Goal: Communication & Community: Participate in discussion

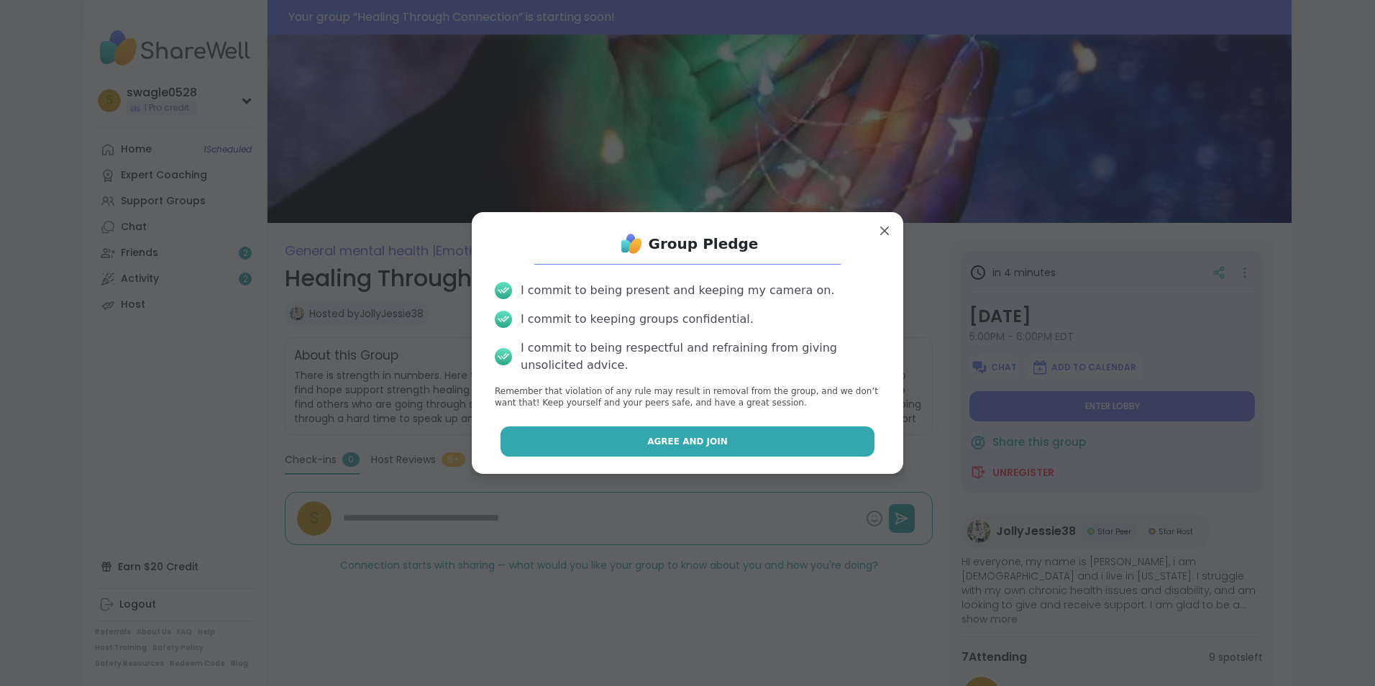
click at [759, 436] on button "Agree and Join" at bounding box center [687, 441] width 375 height 30
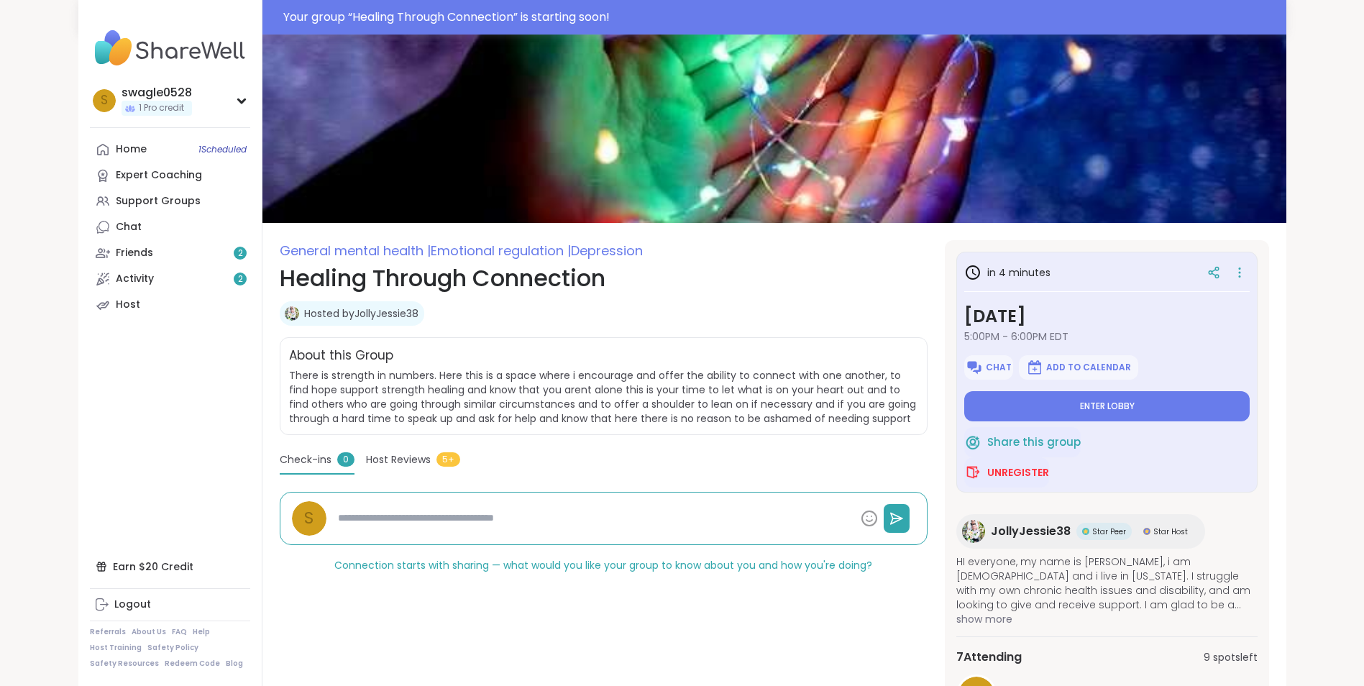
type textarea "*"
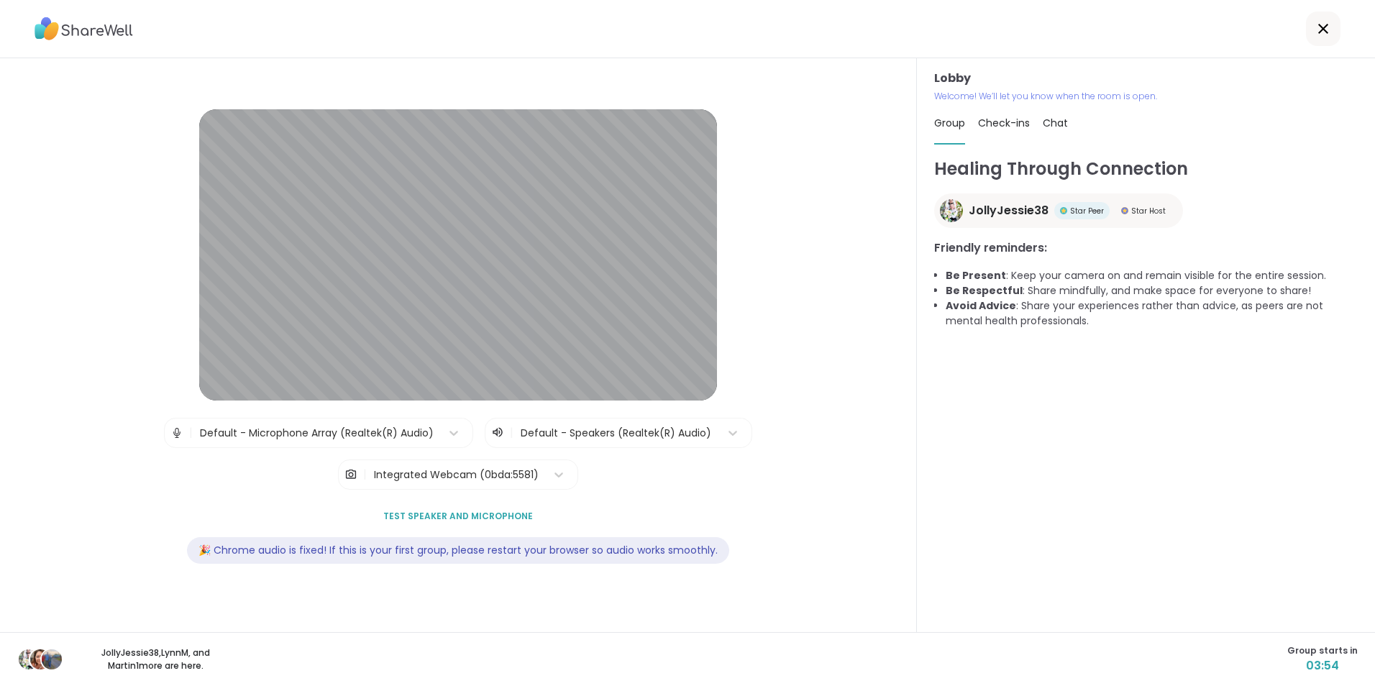
click at [498, 510] on span "Test speaker and microphone" at bounding box center [458, 516] width 150 height 13
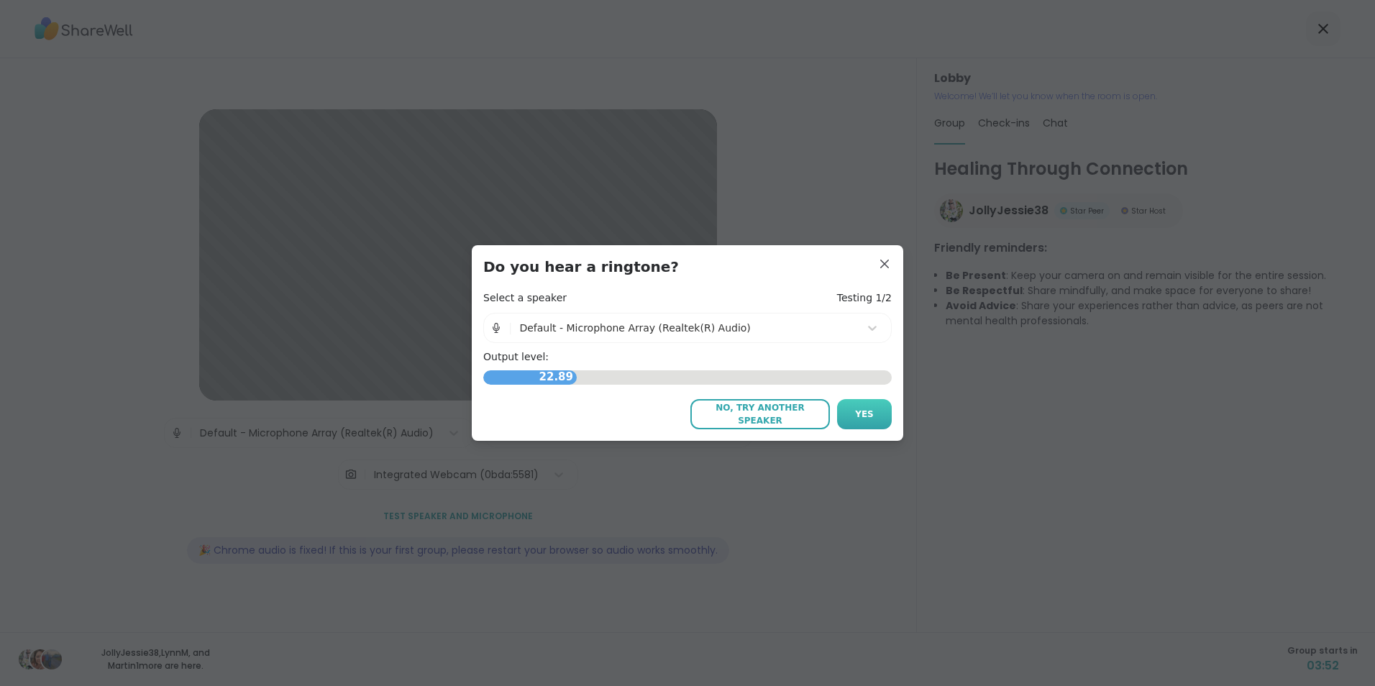
click at [861, 406] on button "Yes" at bounding box center [864, 414] width 55 height 30
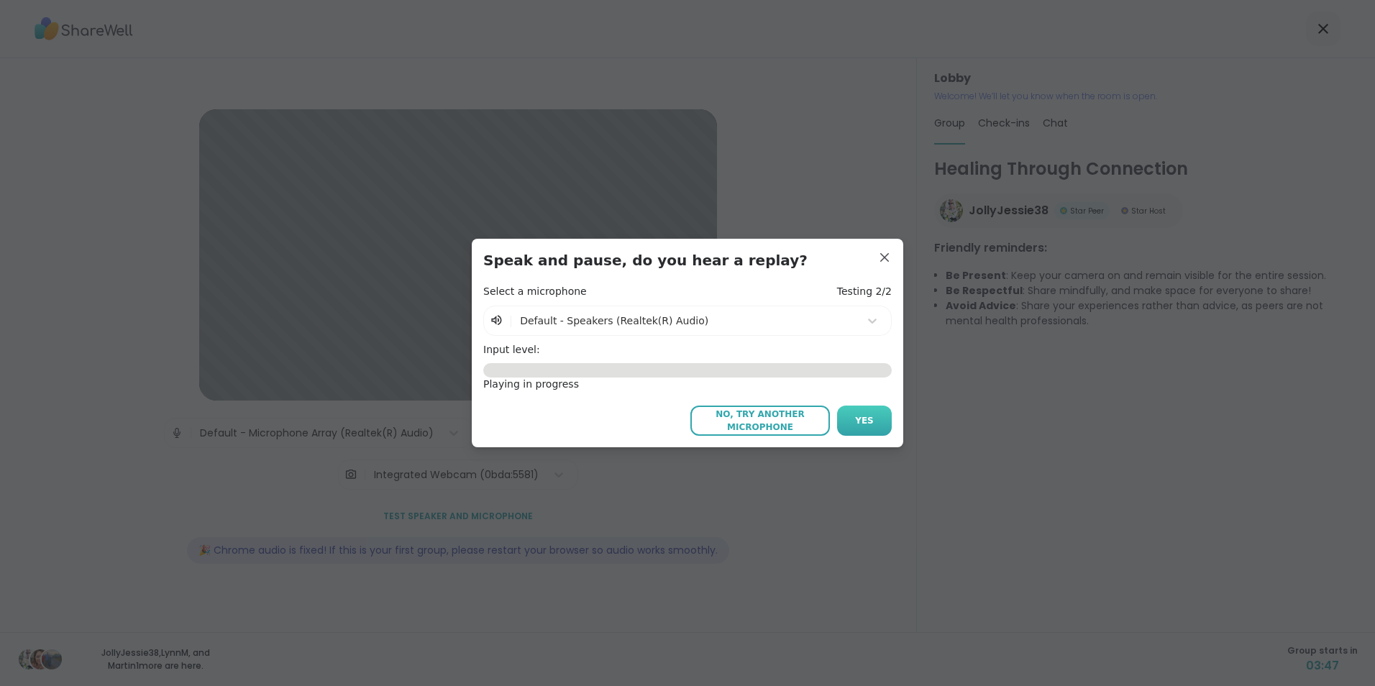
click at [872, 420] on button "Yes" at bounding box center [864, 421] width 55 height 30
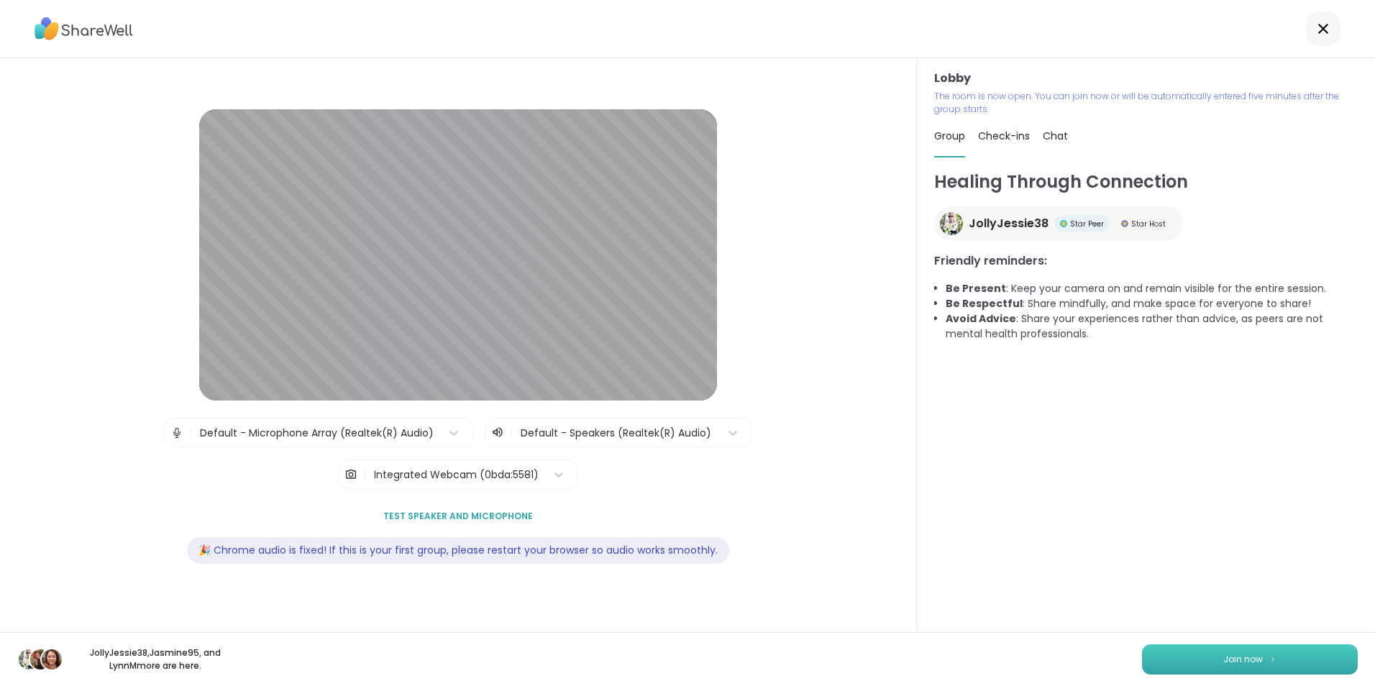
click at [1192, 667] on button "Join now" at bounding box center [1250, 659] width 216 height 30
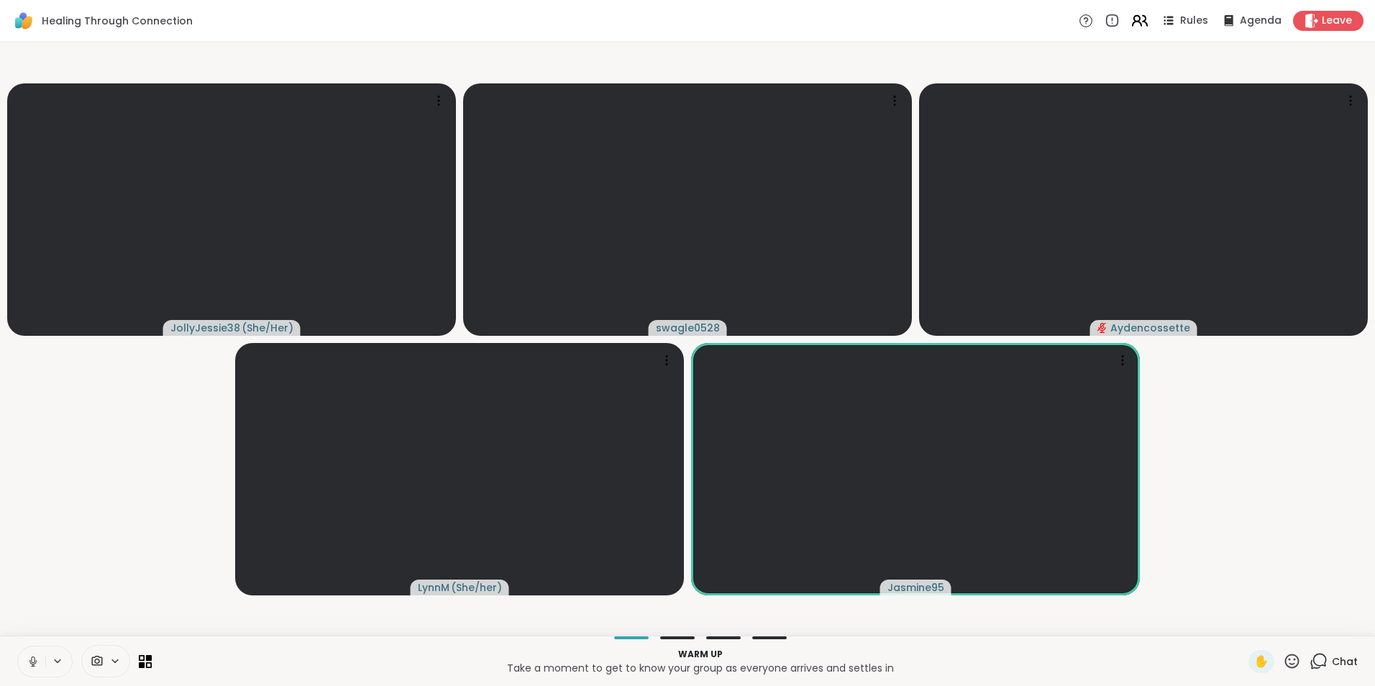
click at [1133, 20] on icon at bounding box center [1139, 21] width 18 height 18
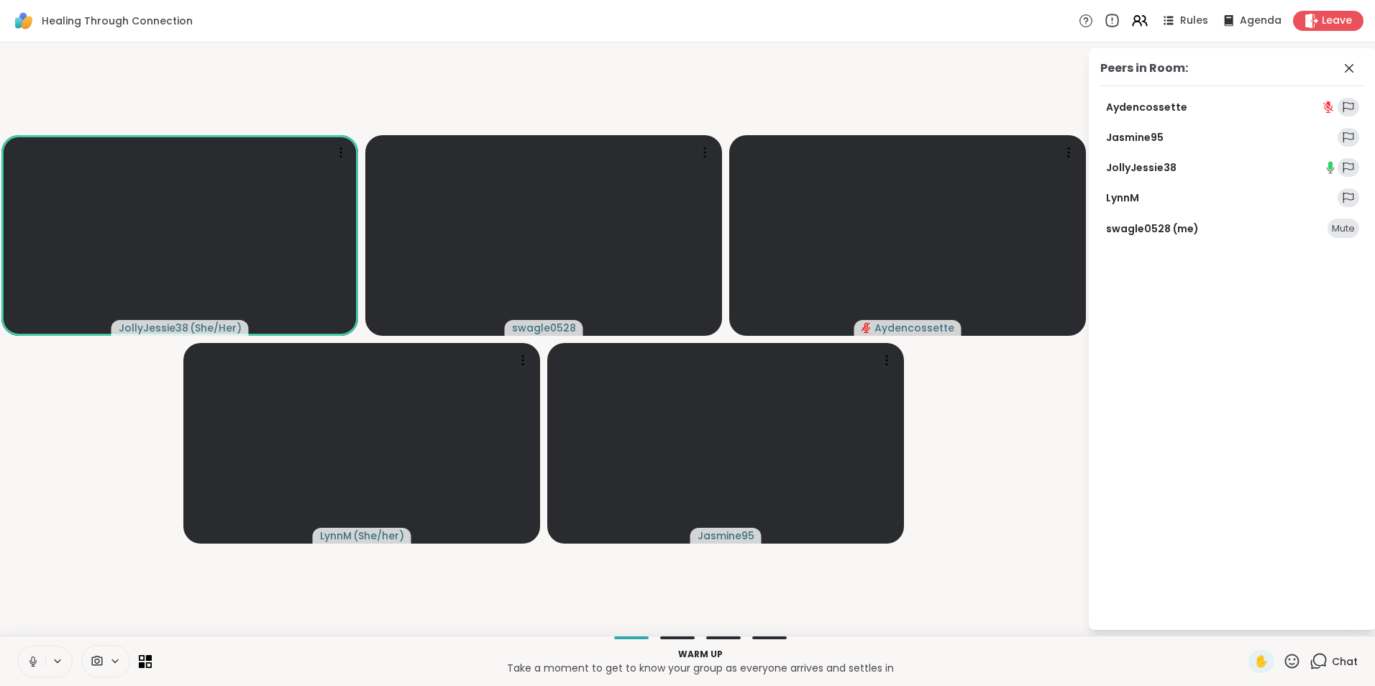
click at [1104, 22] on icon at bounding box center [1112, 21] width 16 height 16
click at [1081, 22] on icon at bounding box center [1086, 20] width 15 height 15
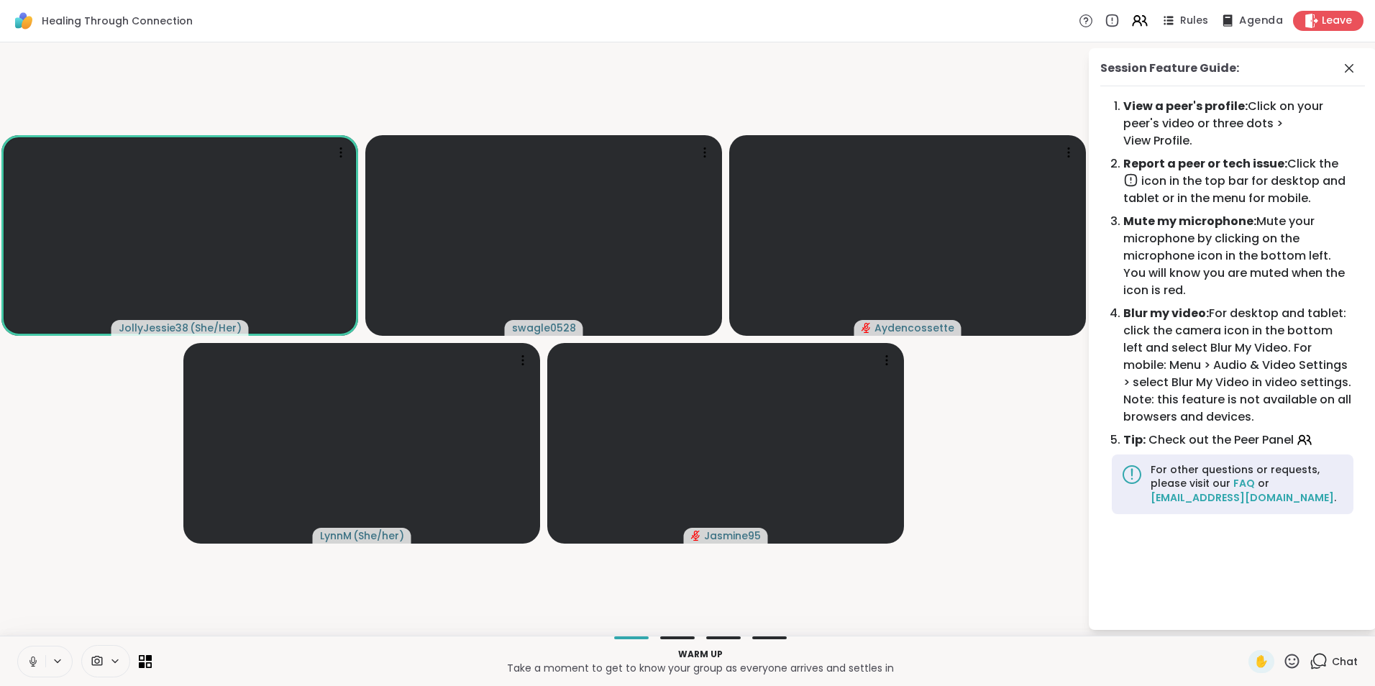
click at [1239, 22] on span "Agenda" at bounding box center [1261, 21] width 44 height 15
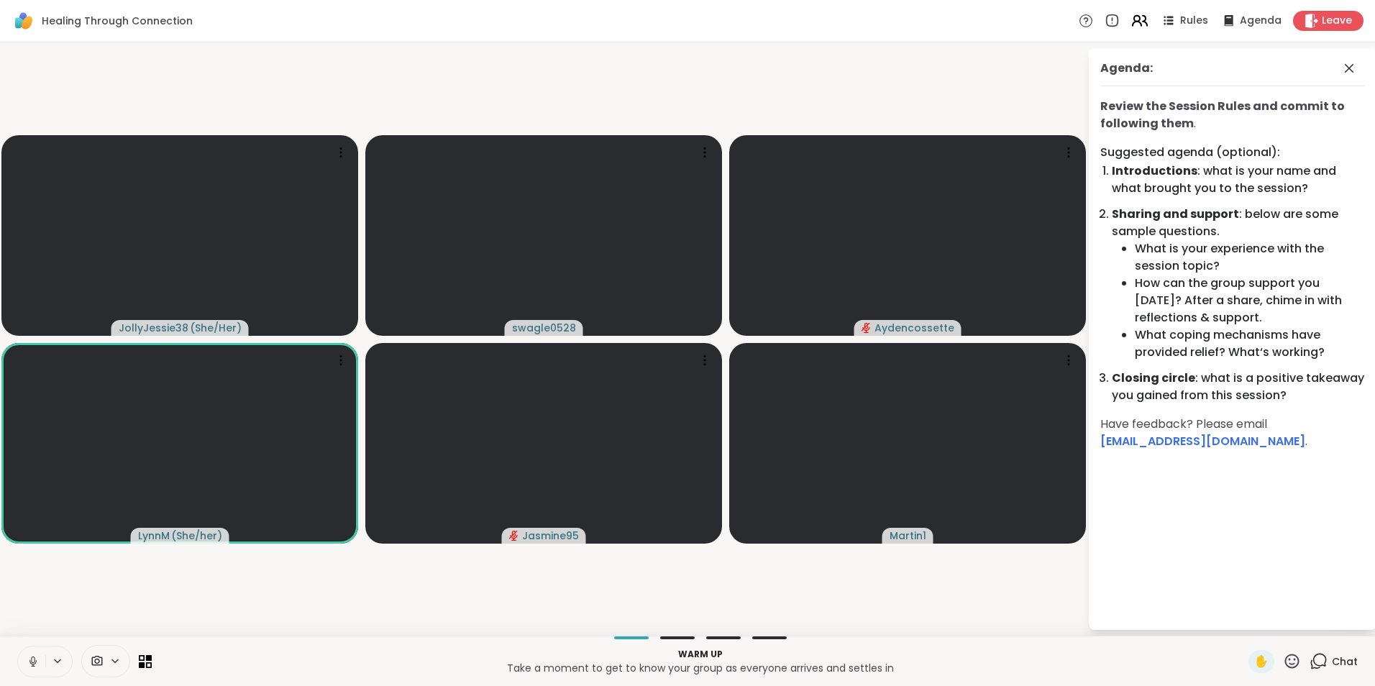
click at [1133, 22] on icon at bounding box center [1137, 24] width 9 height 4
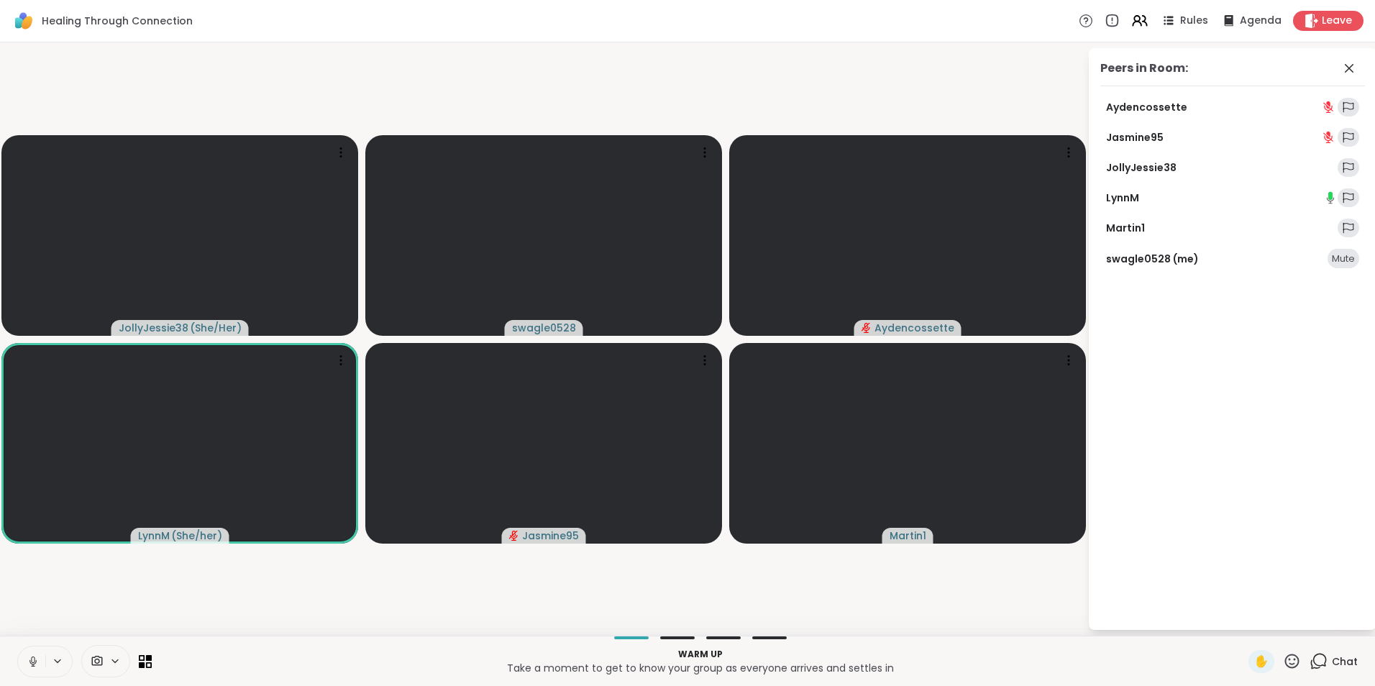
click at [1015, 17] on div "Healing Through Connection Rules Agenda Leave" at bounding box center [687, 21] width 1375 height 42
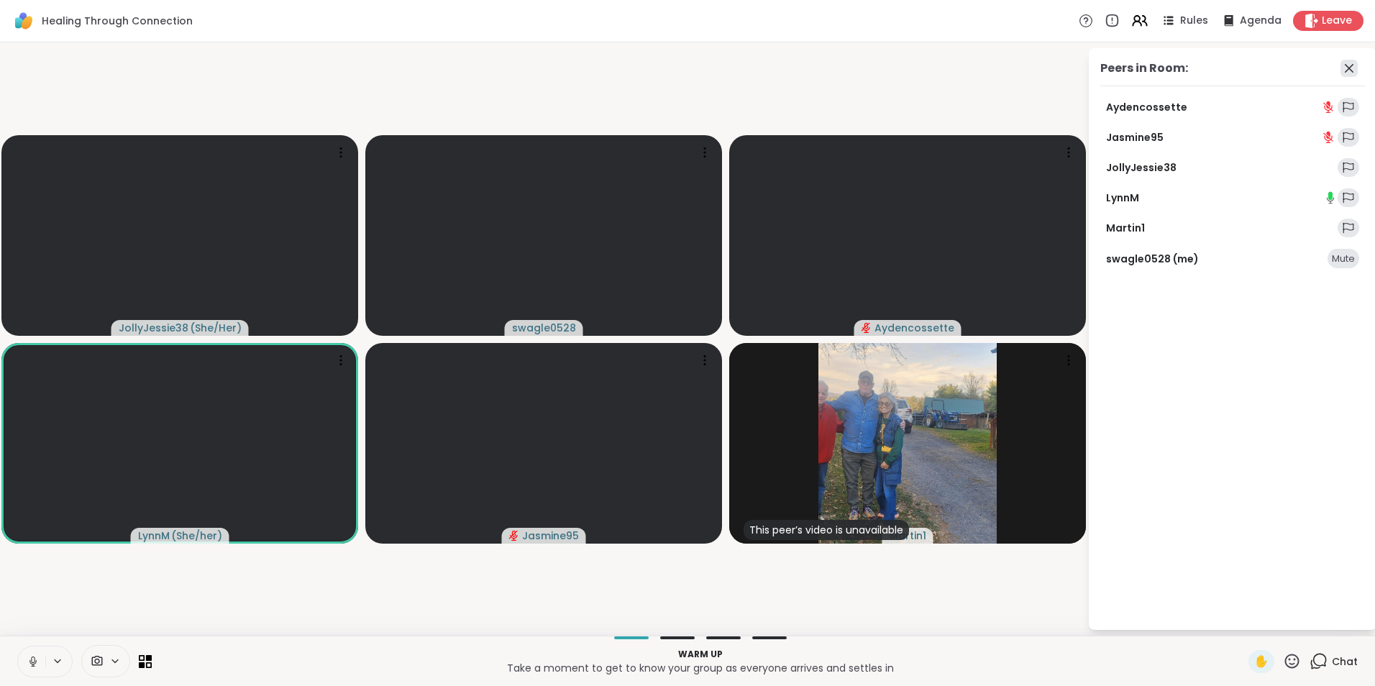
click at [1351, 70] on icon at bounding box center [1349, 68] width 9 height 9
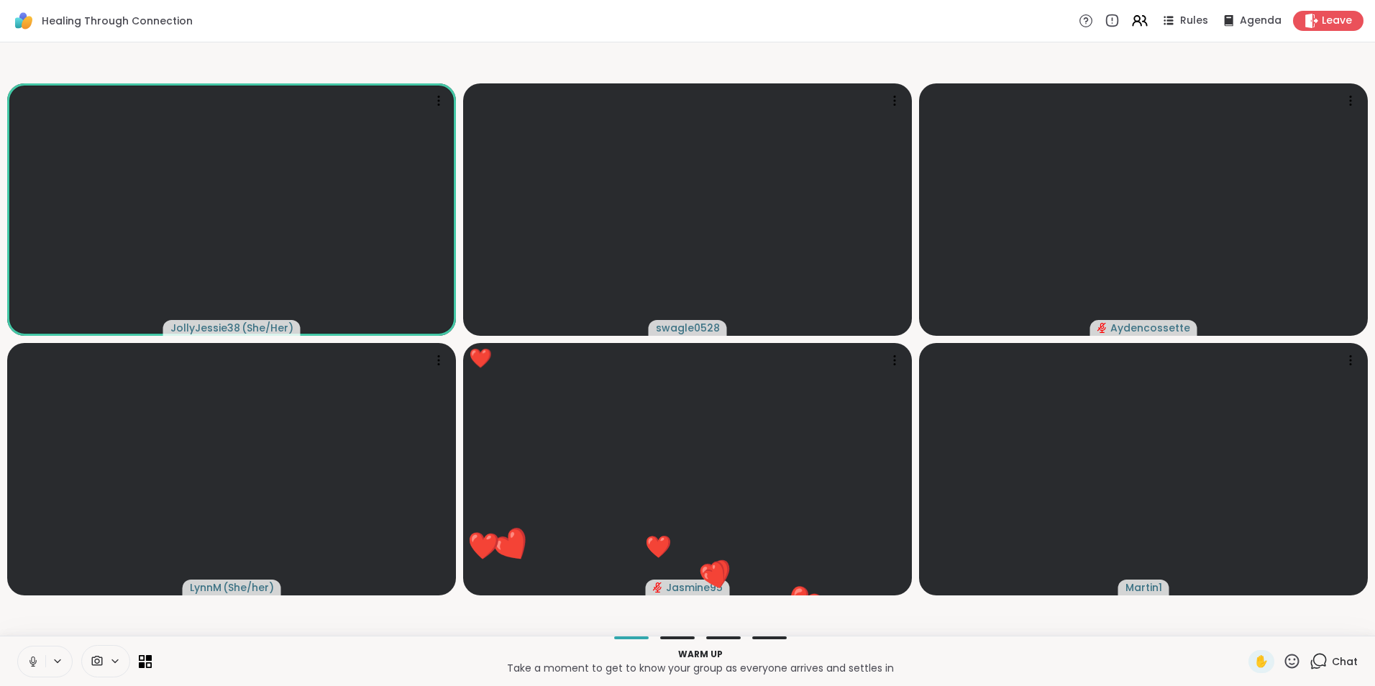
click at [30, 664] on icon at bounding box center [33, 661] width 13 height 13
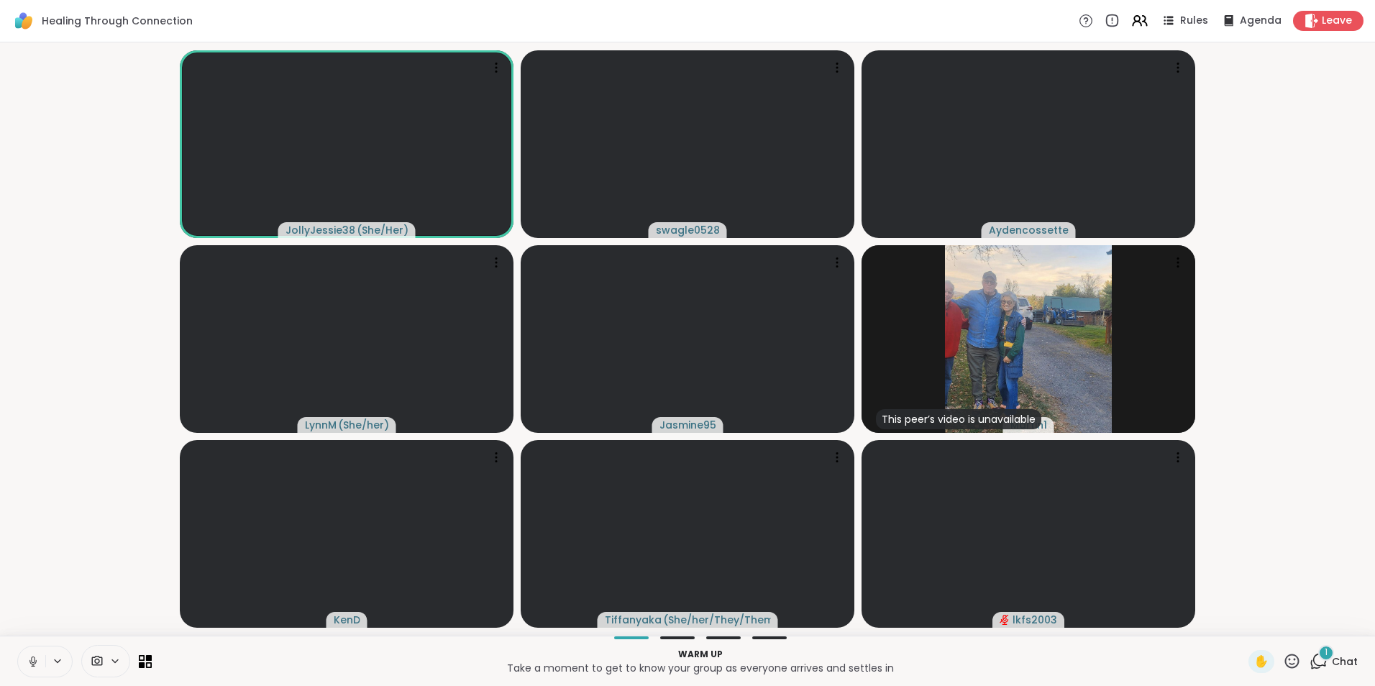
click at [1318, 654] on div "1" at bounding box center [1326, 653] width 16 height 16
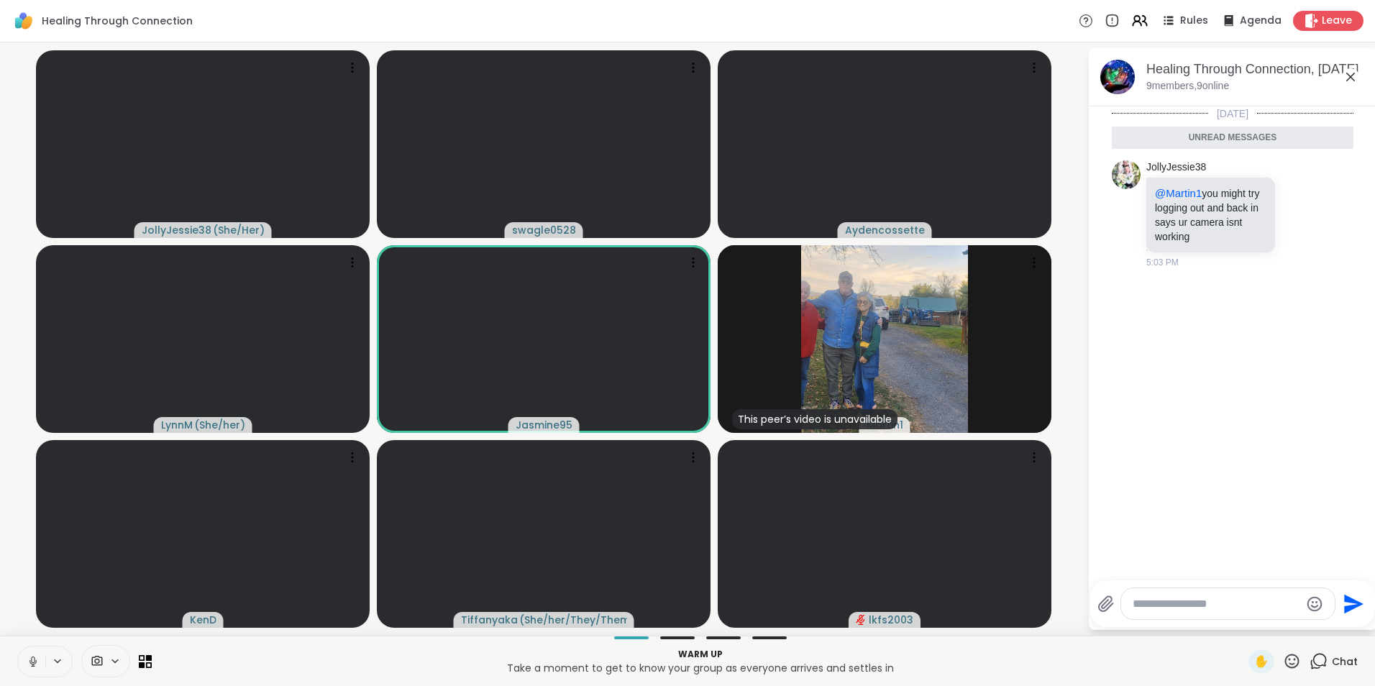
click at [32, 662] on icon at bounding box center [33, 660] width 4 height 6
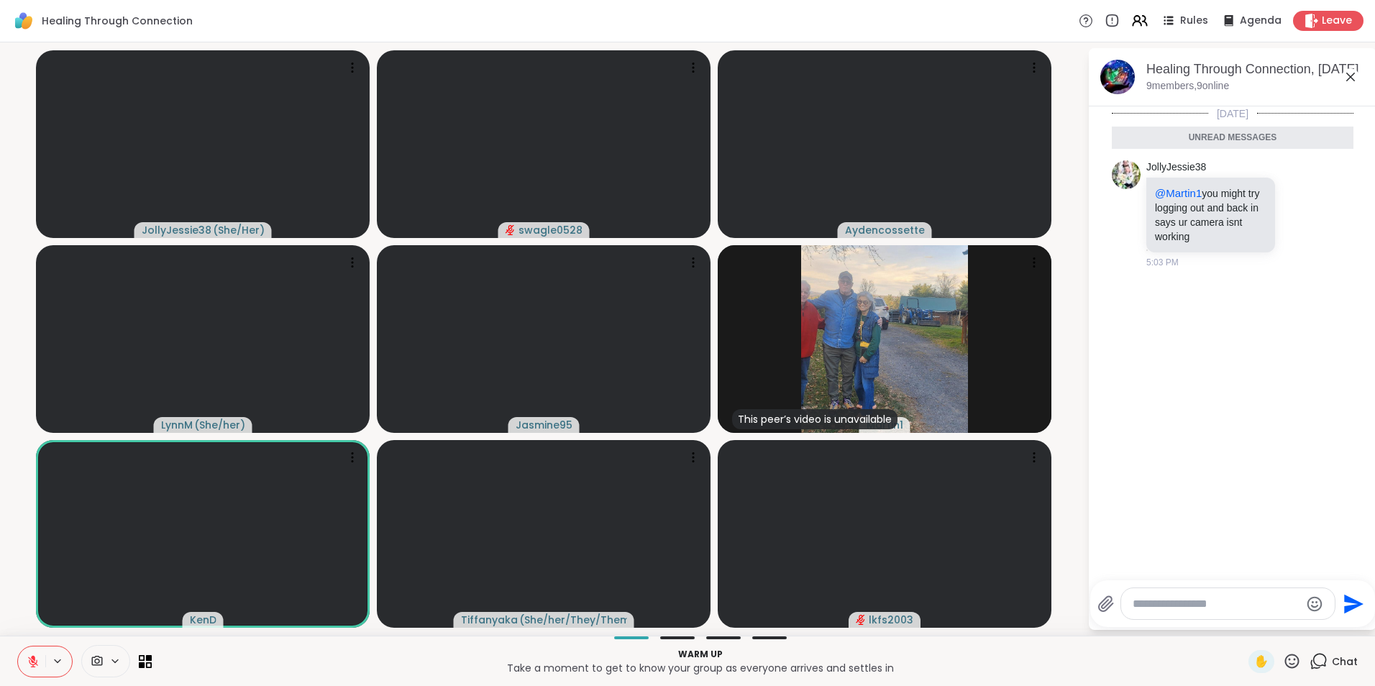
click at [1351, 77] on icon at bounding box center [1350, 77] width 9 height 9
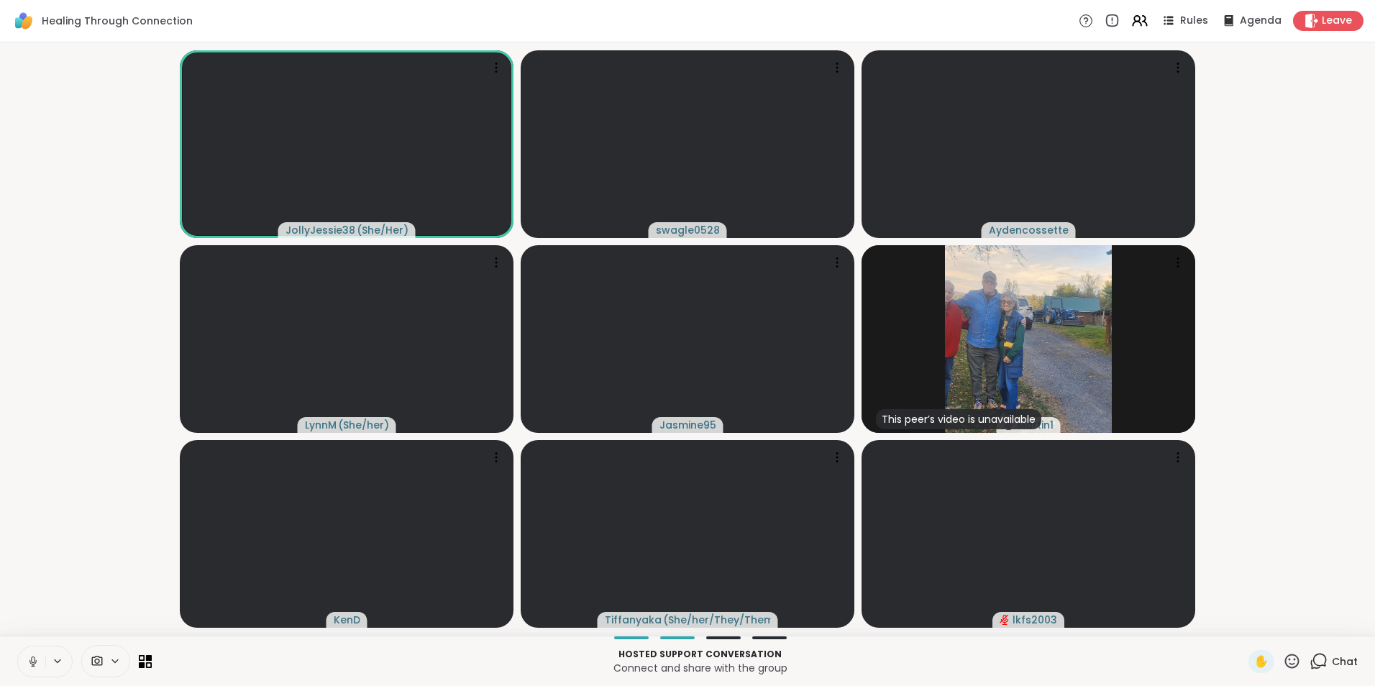
click at [28, 658] on icon at bounding box center [33, 661] width 13 height 13
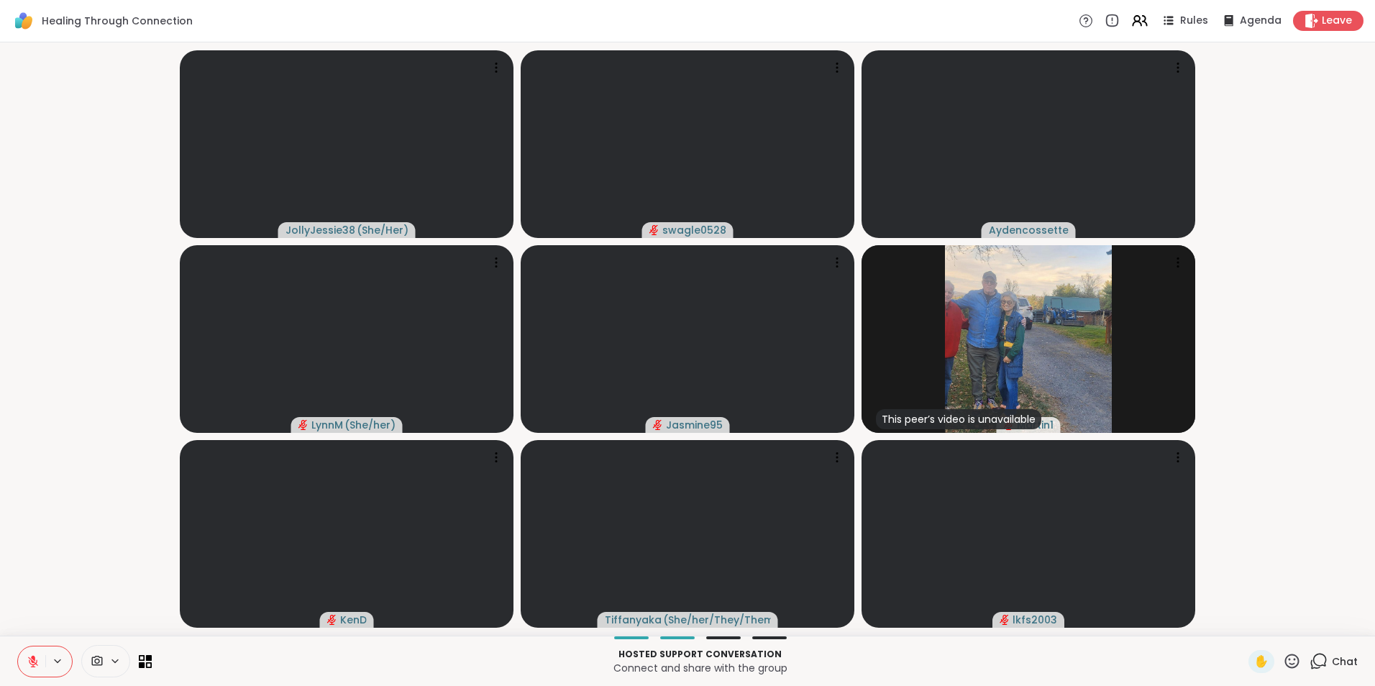
click at [1318, 659] on div "Chat" at bounding box center [1333, 661] width 48 height 23
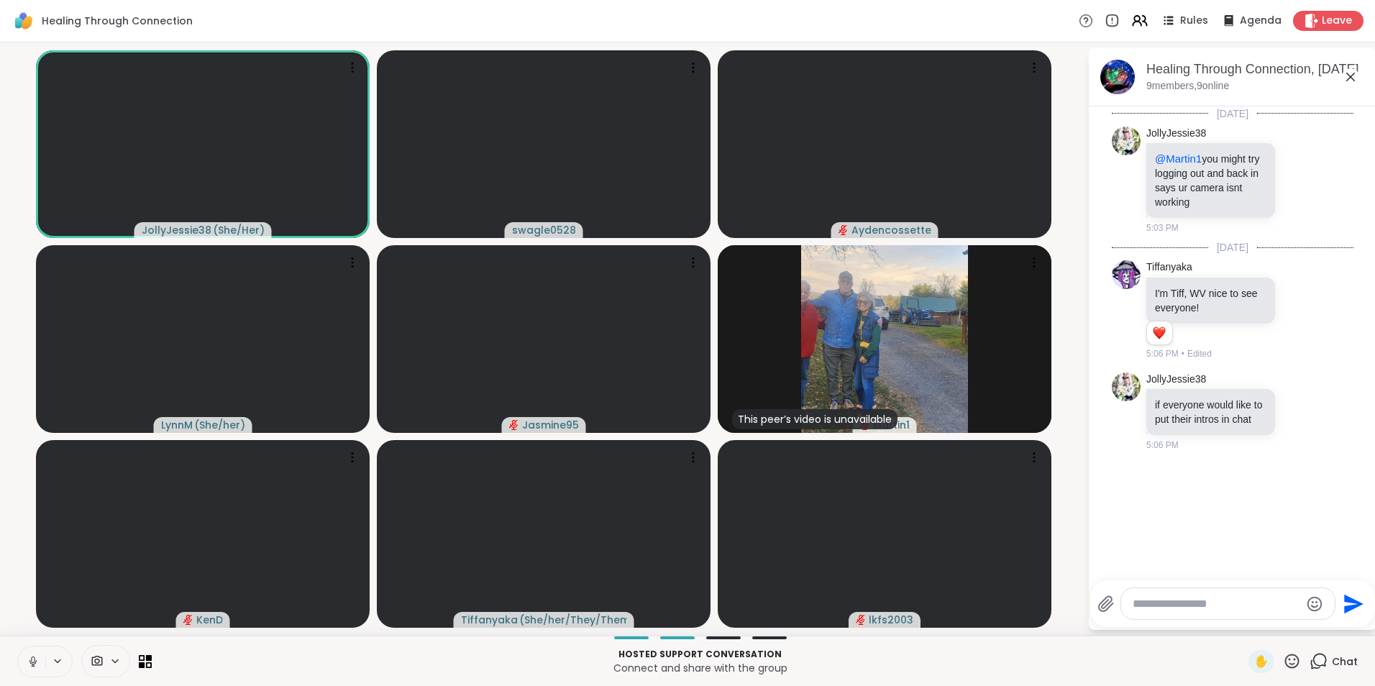
click at [1227, 604] on textarea "Type your message" at bounding box center [1217, 604] width 168 height 14
type textarea "*"
click at [35, 668] on button at bounding box center [31, 661] width 27 height 30
click at [35, 667] on icon at bounding box center [33, 661] width 13 height 13
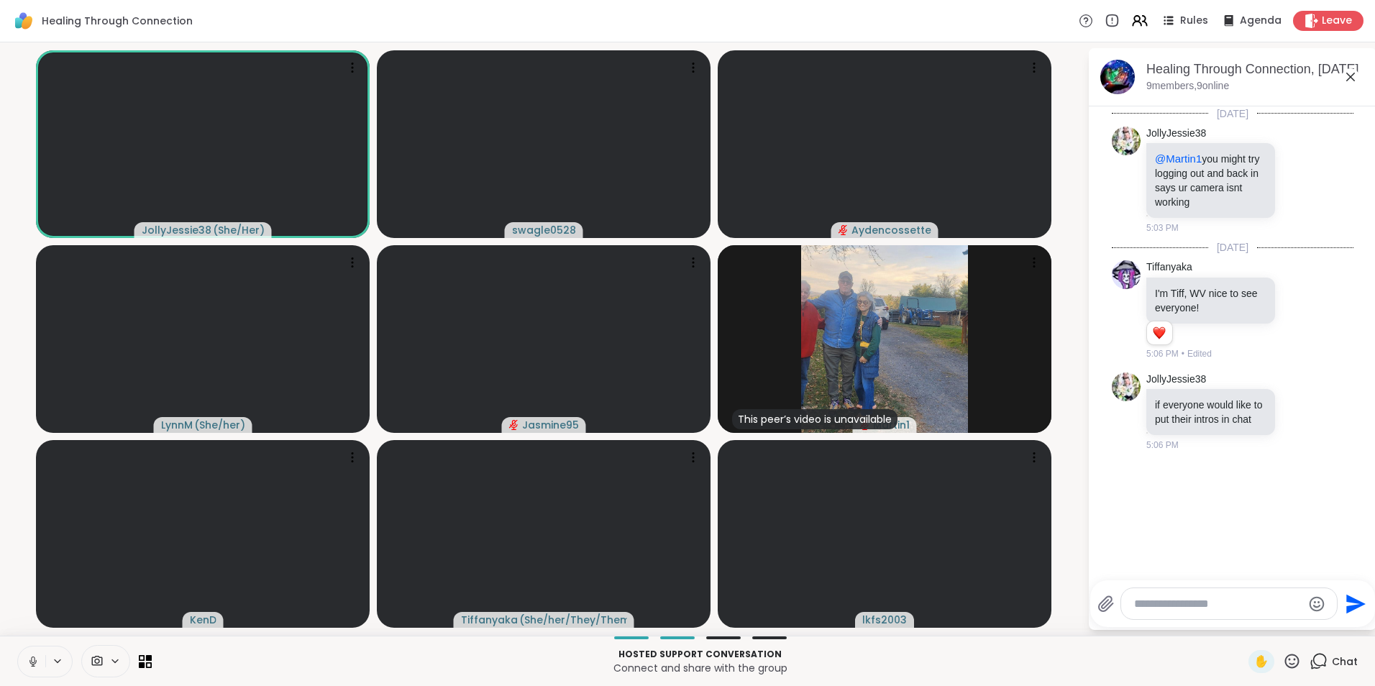
click at [35, 667] on icon at bounding box center [33, 661] width 13 height 13
click at [60, 662] on icon at bounding box center [58, 661] width 12 height 12
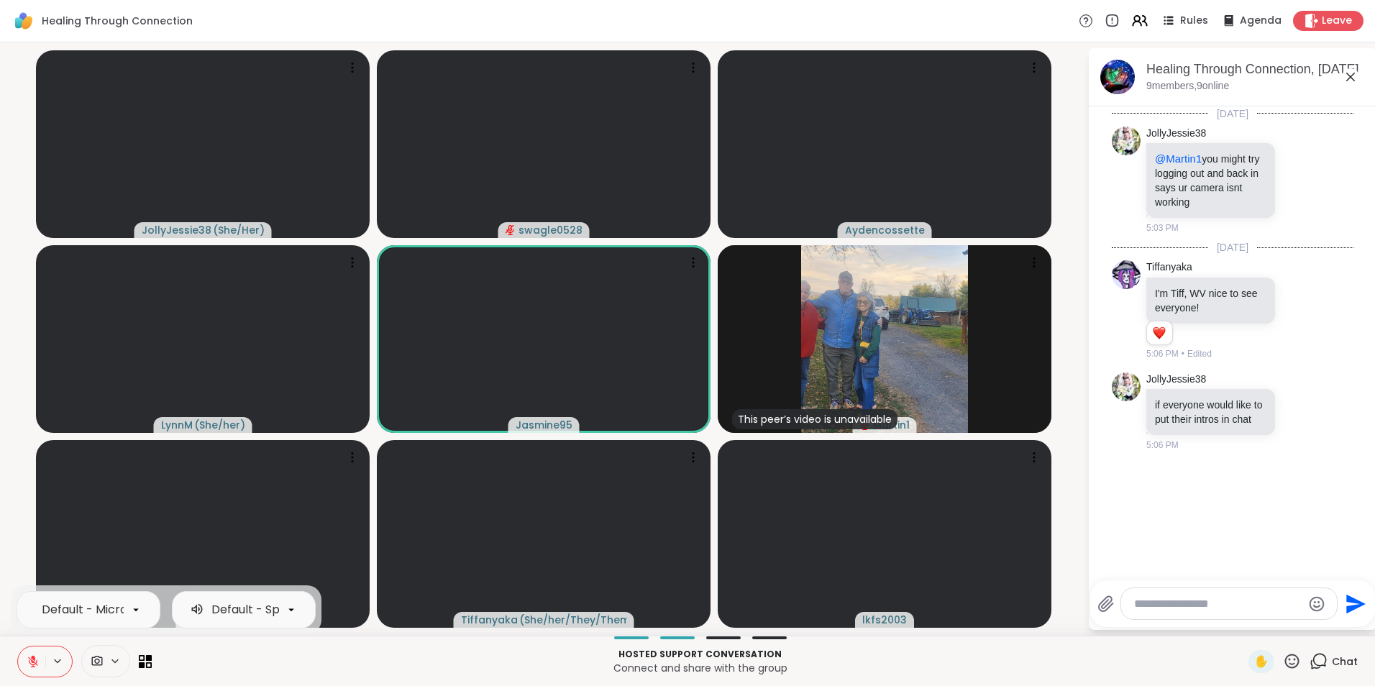
click at [211, 666] on p "Connect and share with the group" at bounding box center [699, 668] width 1079 height 14
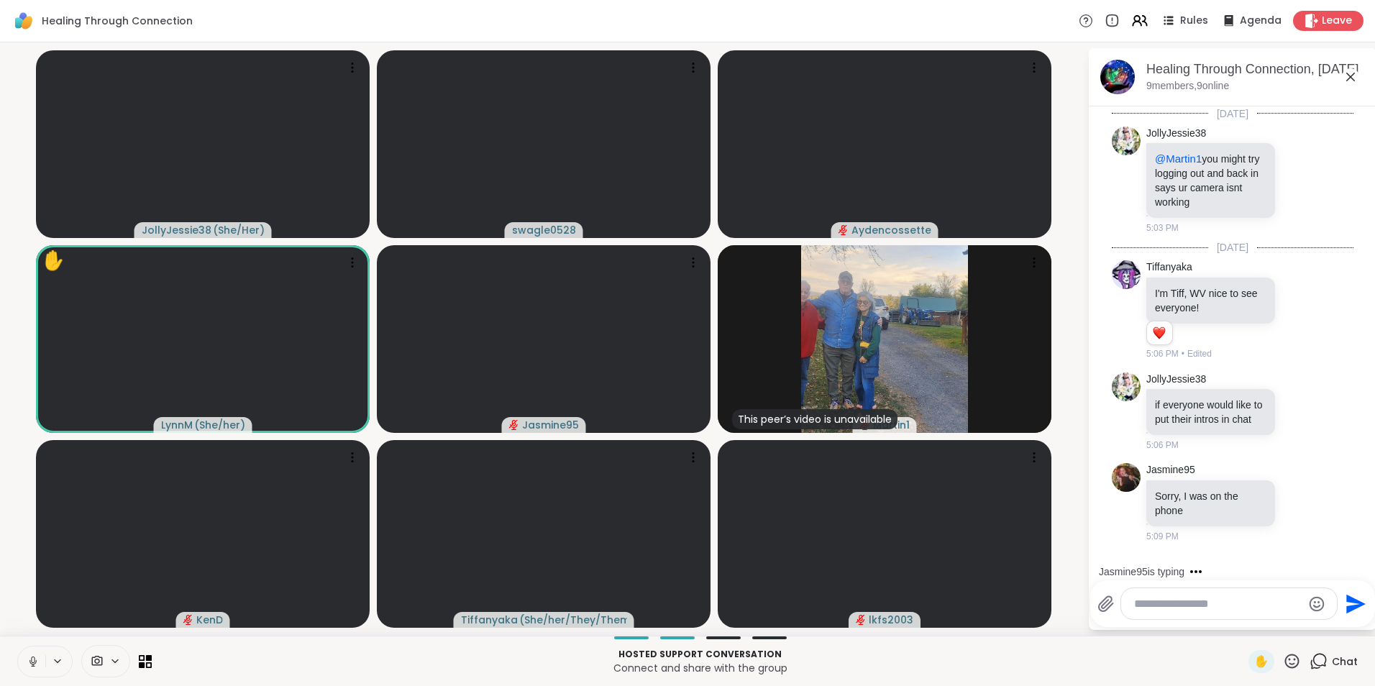
click at [32, 664] on icon at bounding box center [32, 661] width 7 height 4
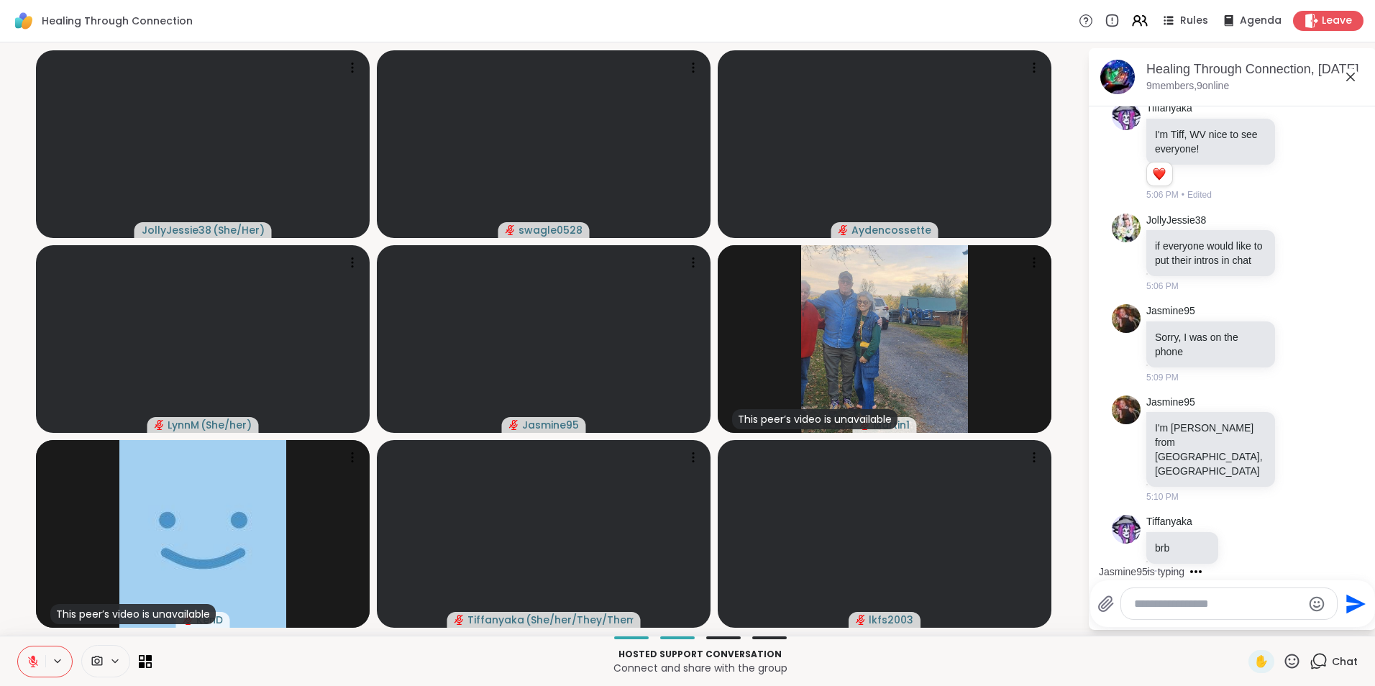
scroll to position [236, 0]
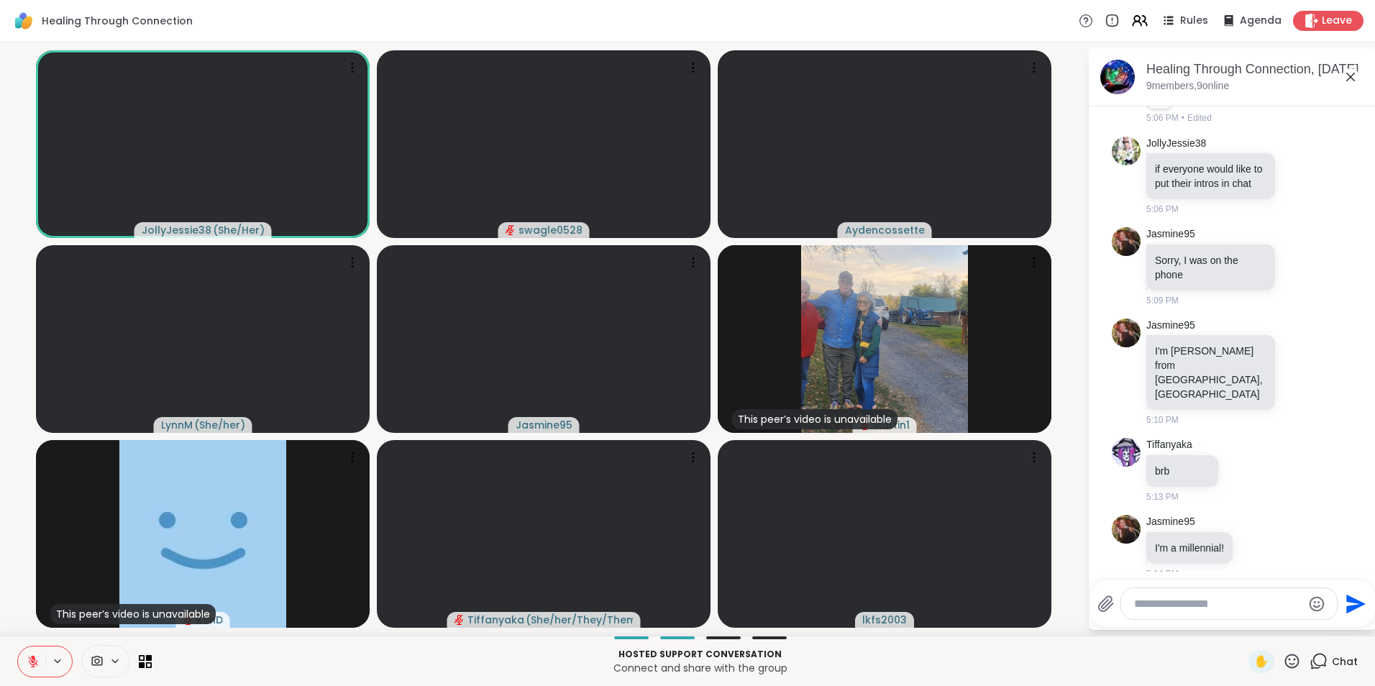
click at [32, 662] on icon at bounding box center [33, 662] width 10 height 10
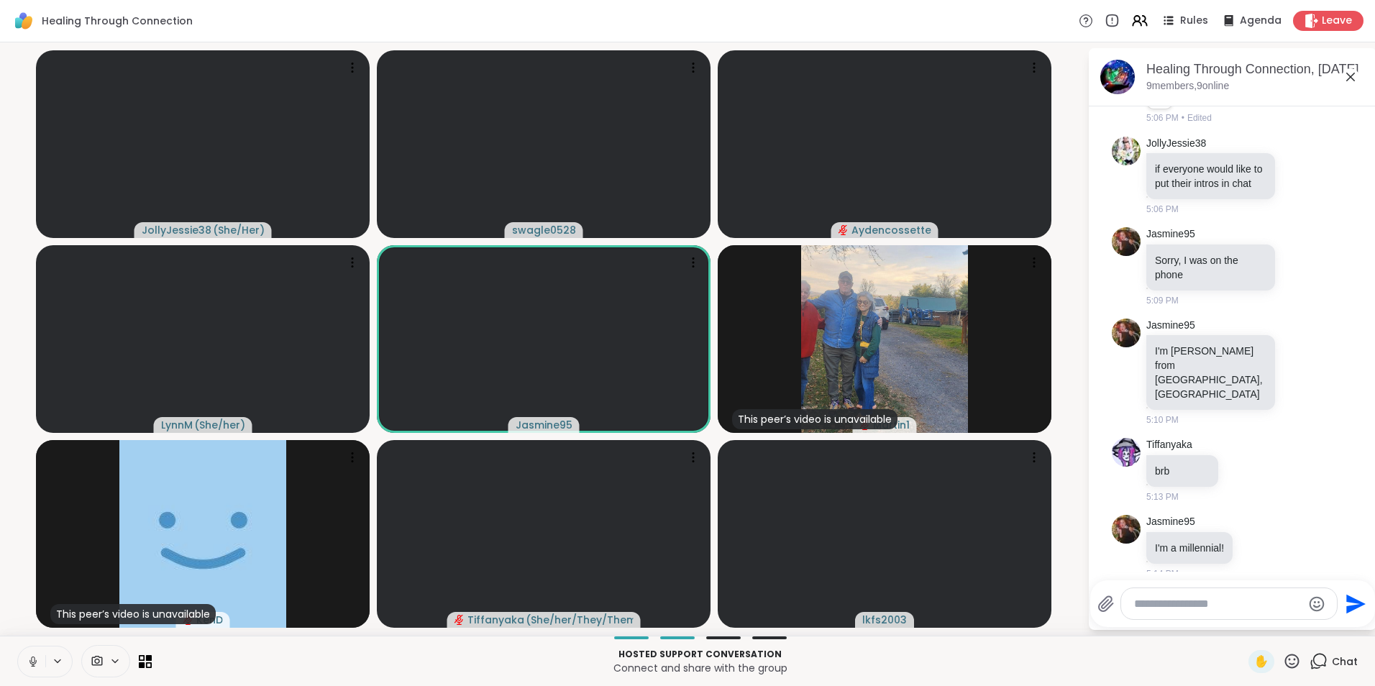
click at [33, 665] on icon at bounding box center [32, 665] width 1 height 3
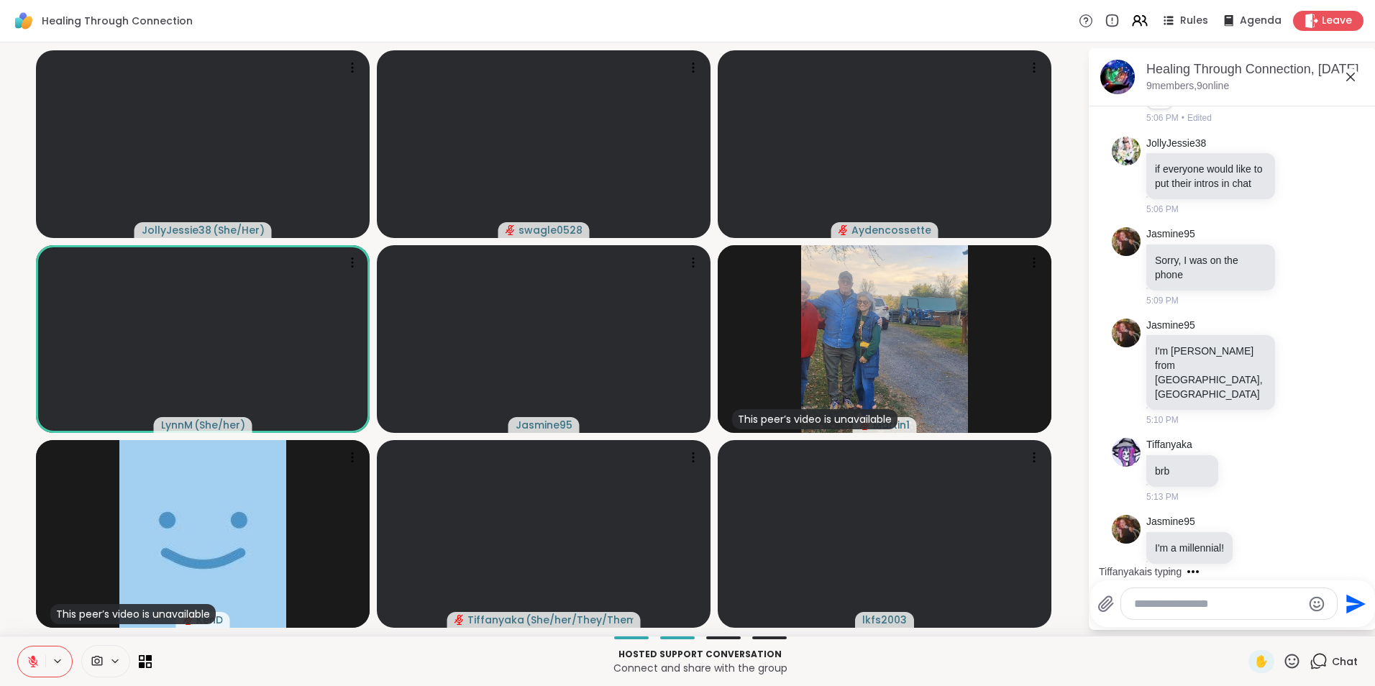
scroll to position [326, 0]
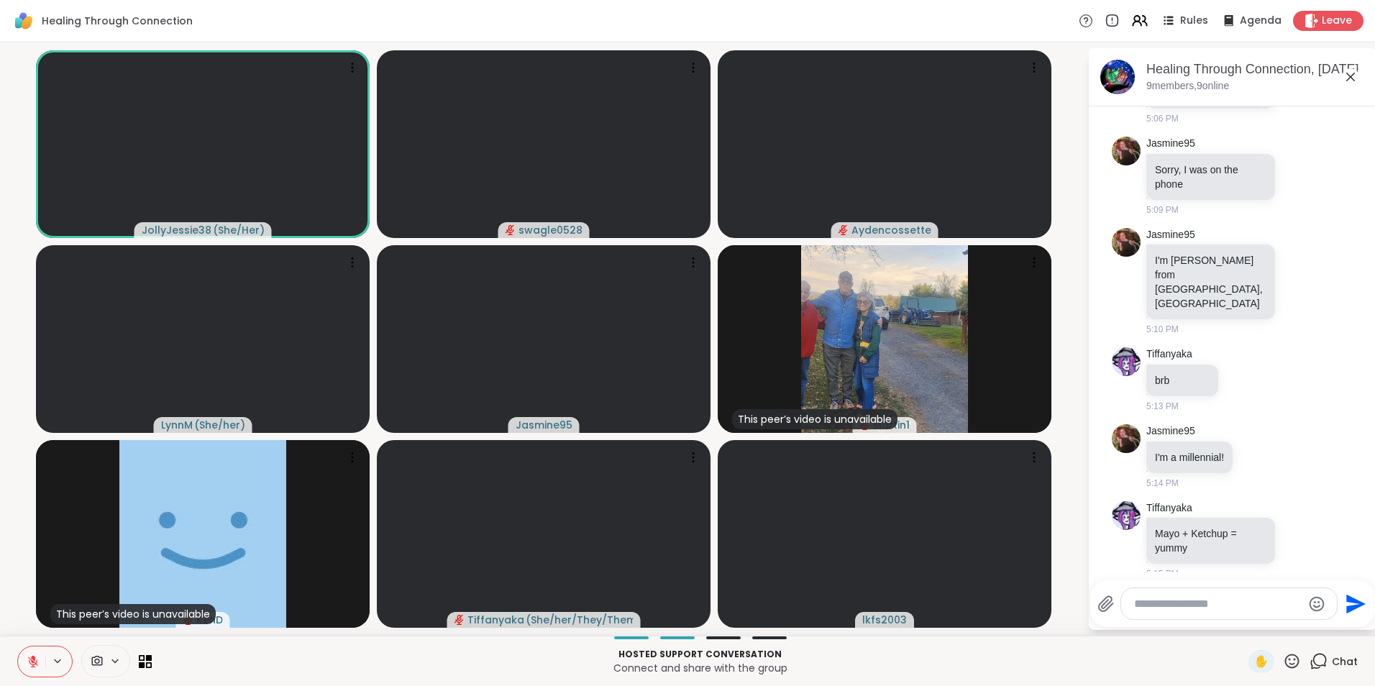
click at [33, 665] on icon at bounding box center [33, 662] width 10 height 10
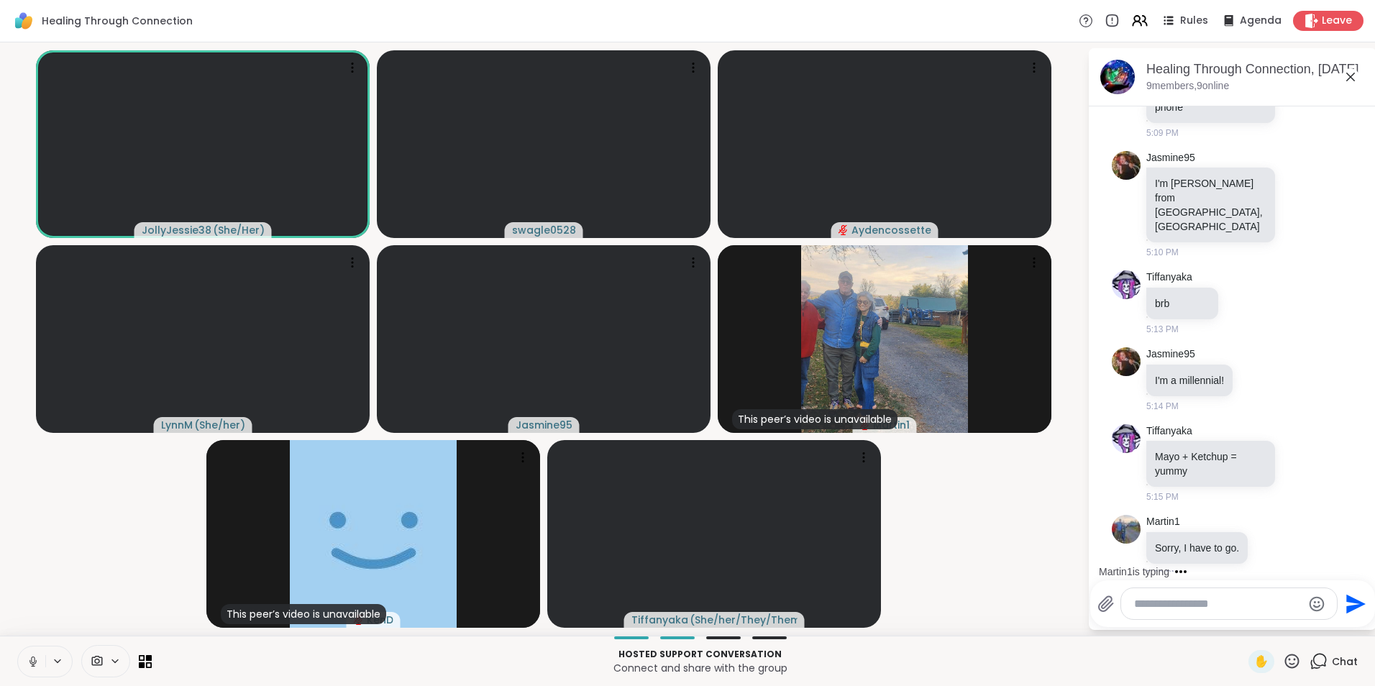
scroll to position [480, 0]
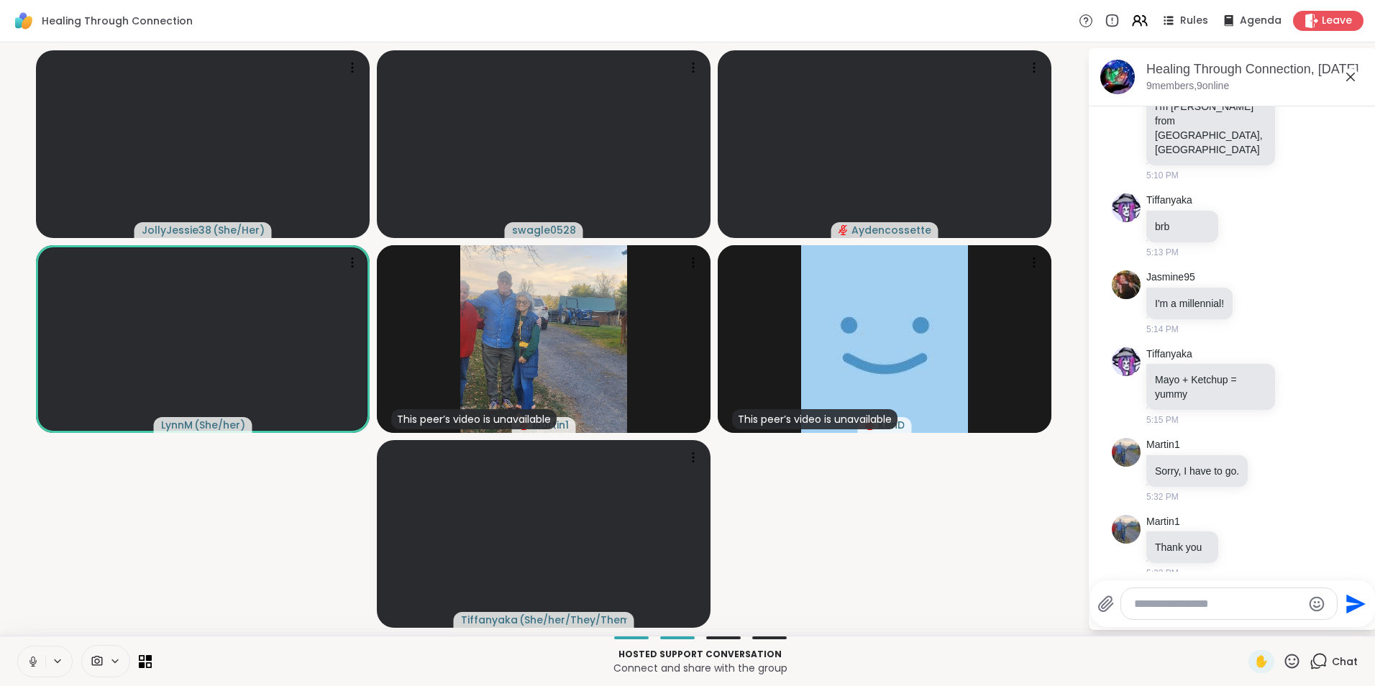
click at [1350, 71] on icon at bounding box center [1350, 76] width 17 height 17
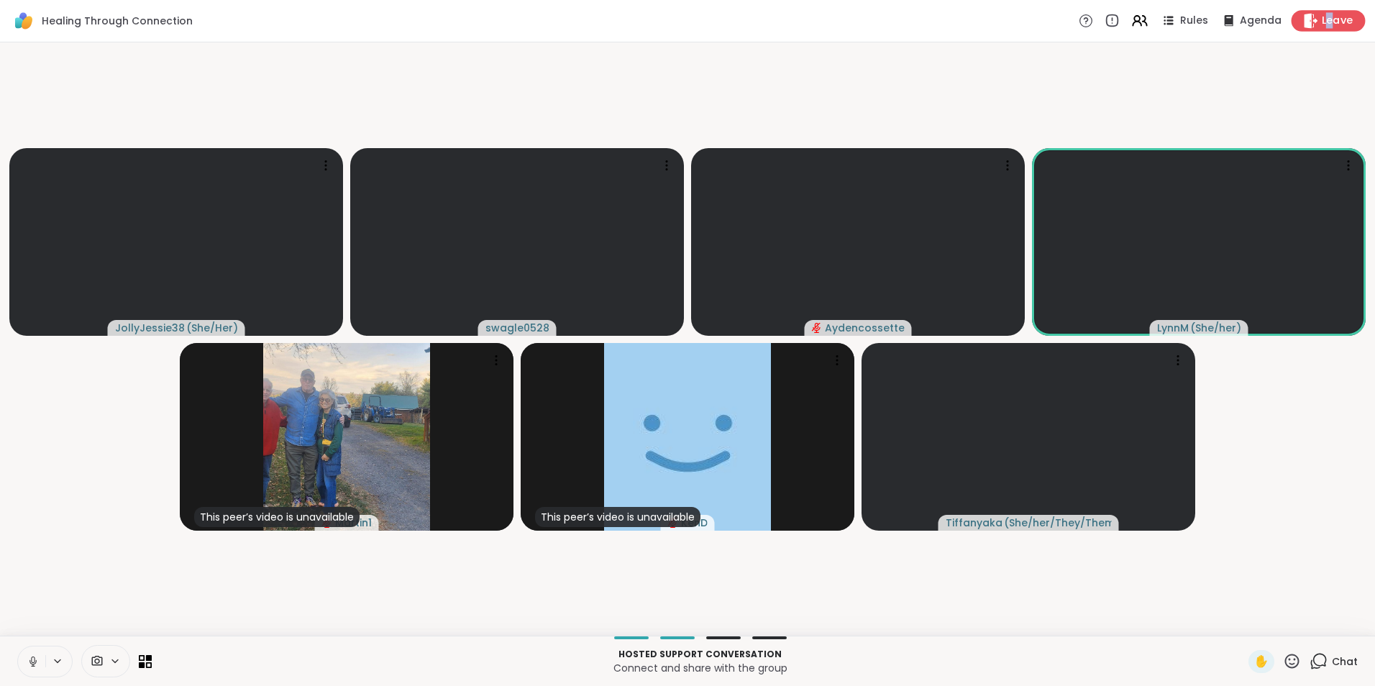
click at [1322, 19] on span "Leave" at bounding box center [1338, 21] width 32 height 15
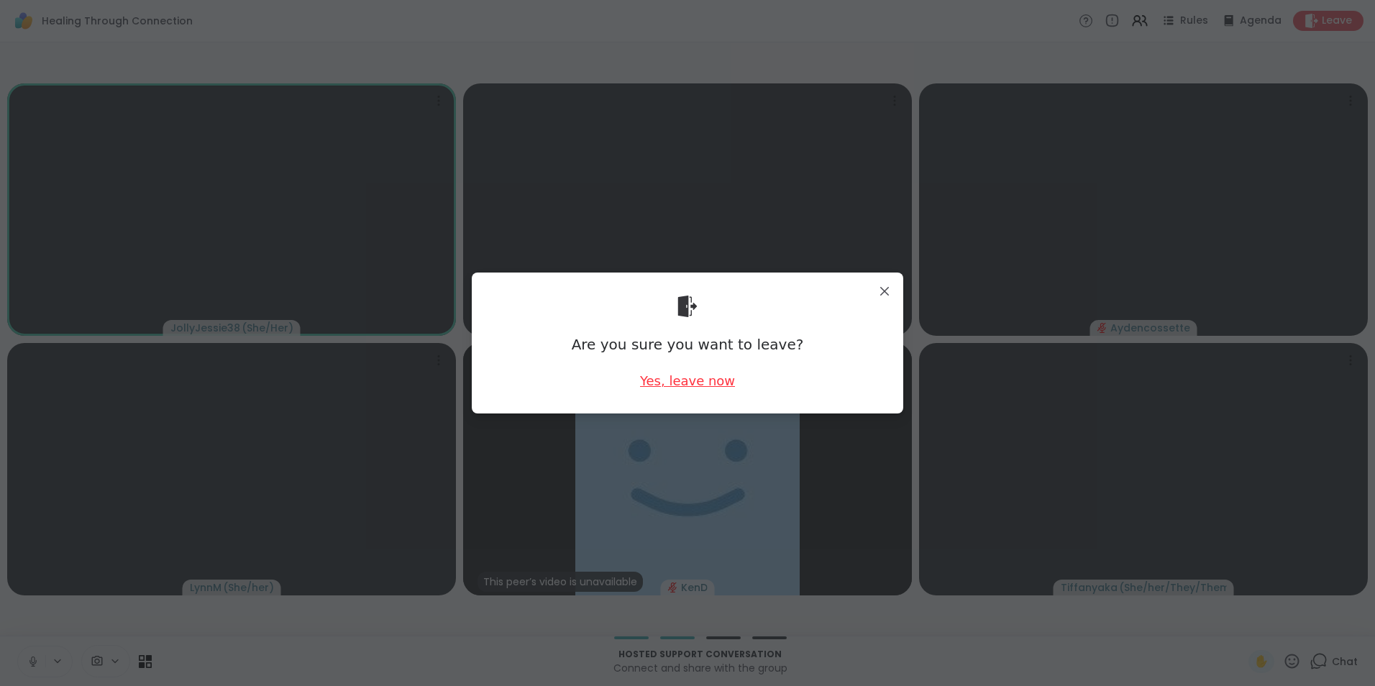
click at [718, 375] on div "Yes, leave now" at bounding box center [687, 381] width 95 height 18
